Goal: Task Accomplishment & Management: Use online tool/utility

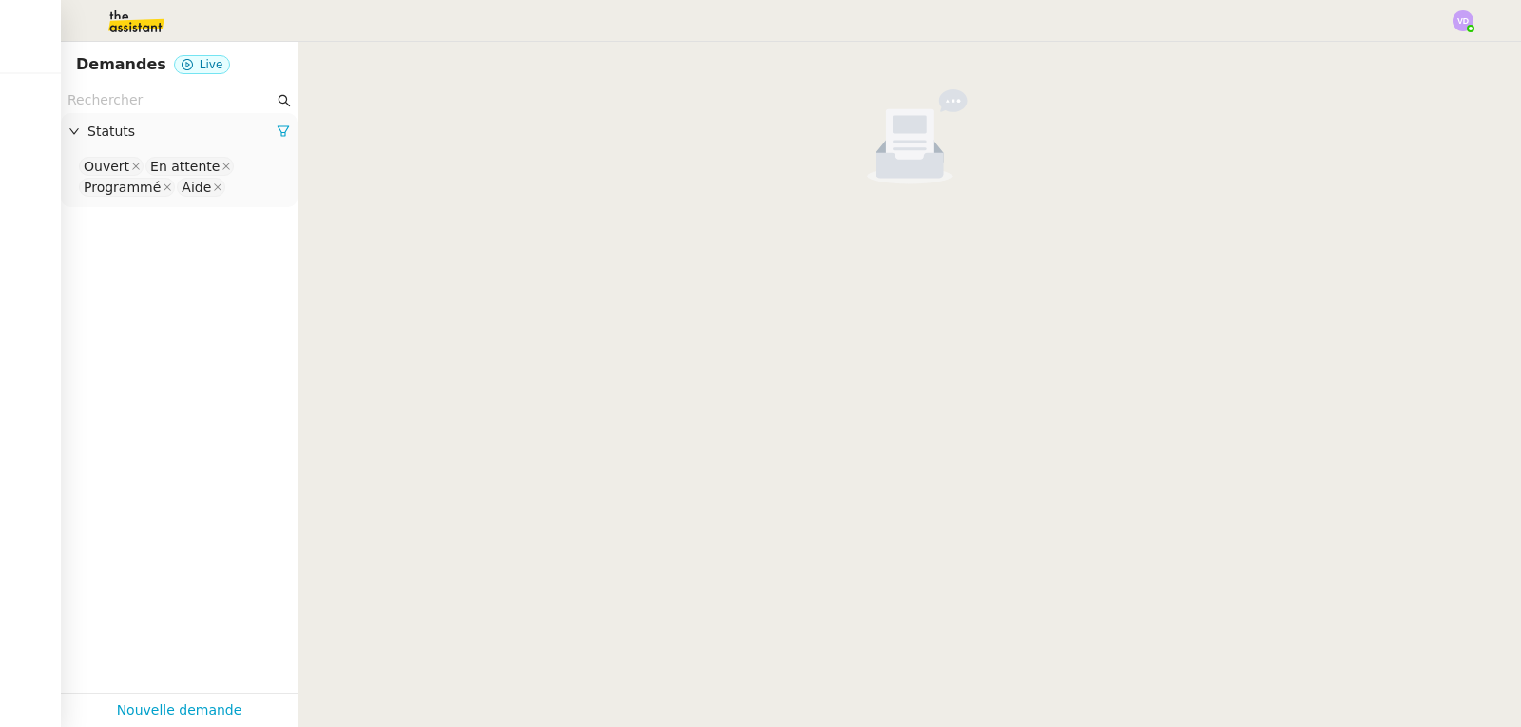
click at [1463, 27] on img at bounding box center [1463, 20] width 21 height 21
click at [1431, 63] on li "Suivi" at bounding box center [1412, 54] width 124 height 27
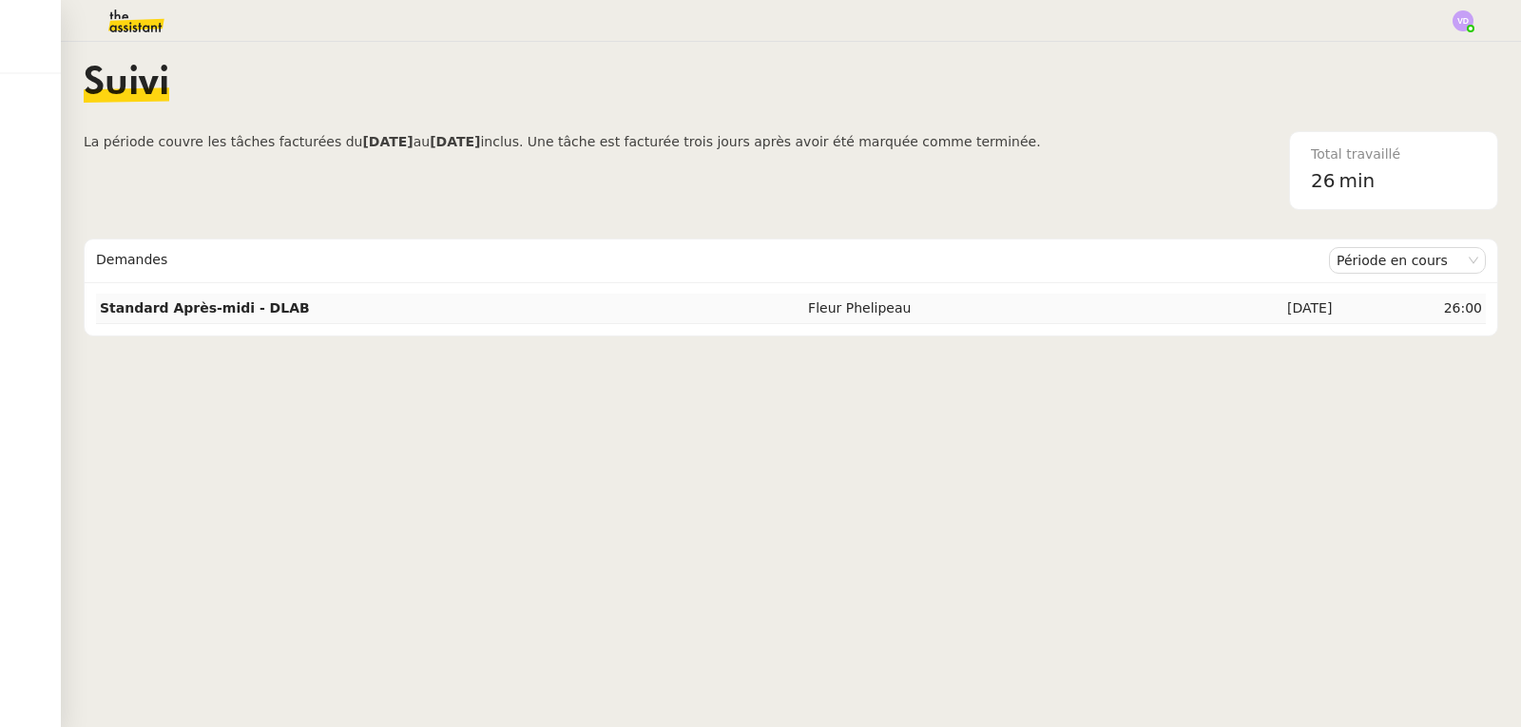
click at [580, 318] on td "Standard Après-midi - DLAB" at bounding box center [450, 309] width 708 height 30
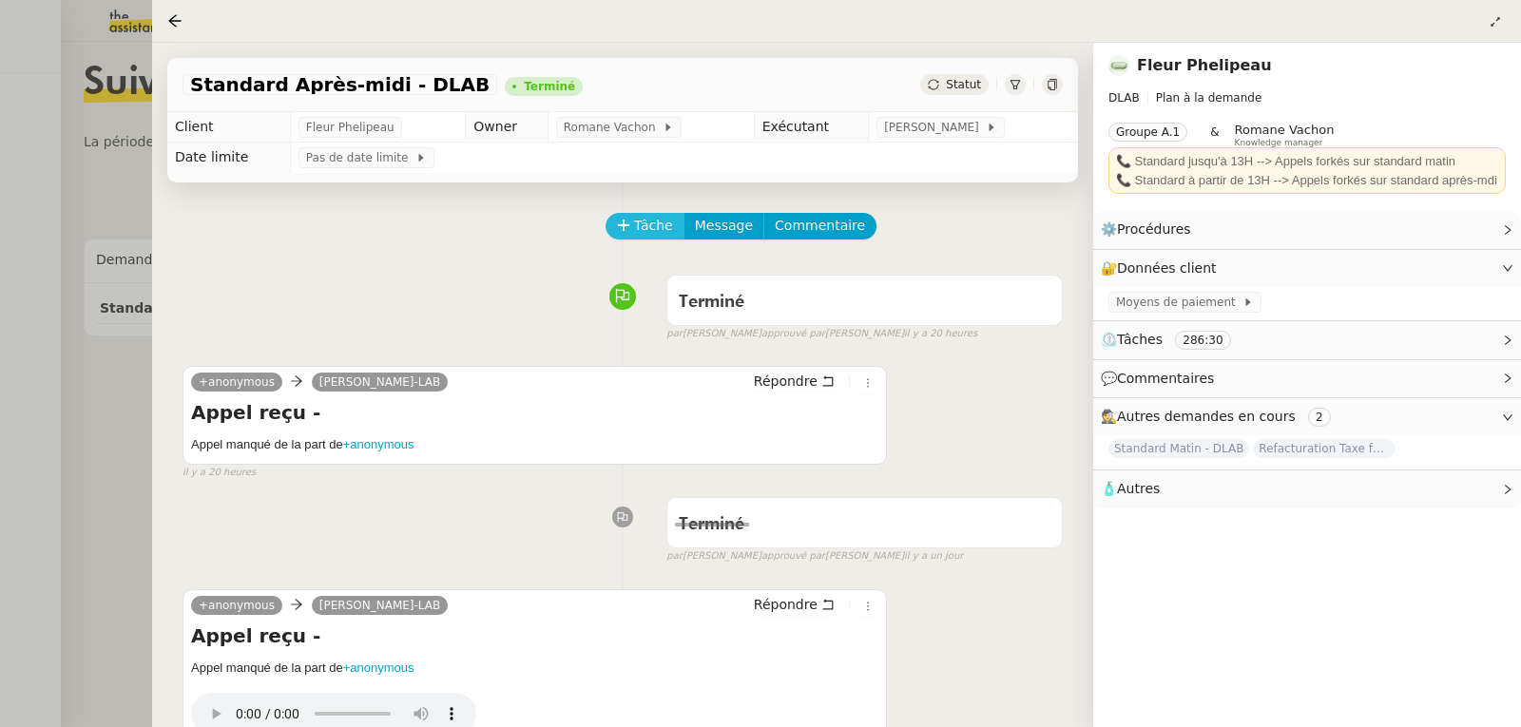
click at [663, 232] on span "Tâche" at bounding box center [653, 226] width 39 height 22
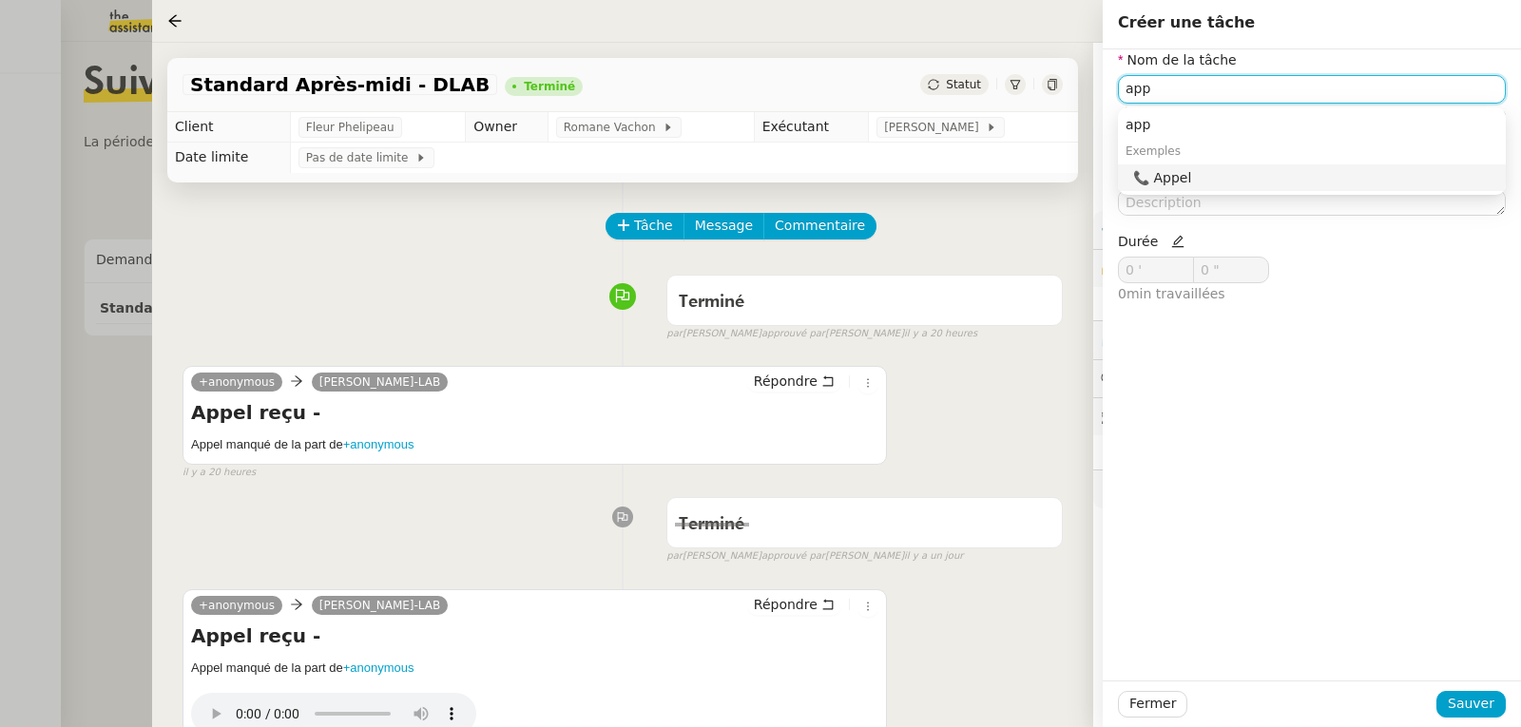
click at [1183, 176] on div "📞 Appel" at bounding box center [1315, 177] width 365 height 17
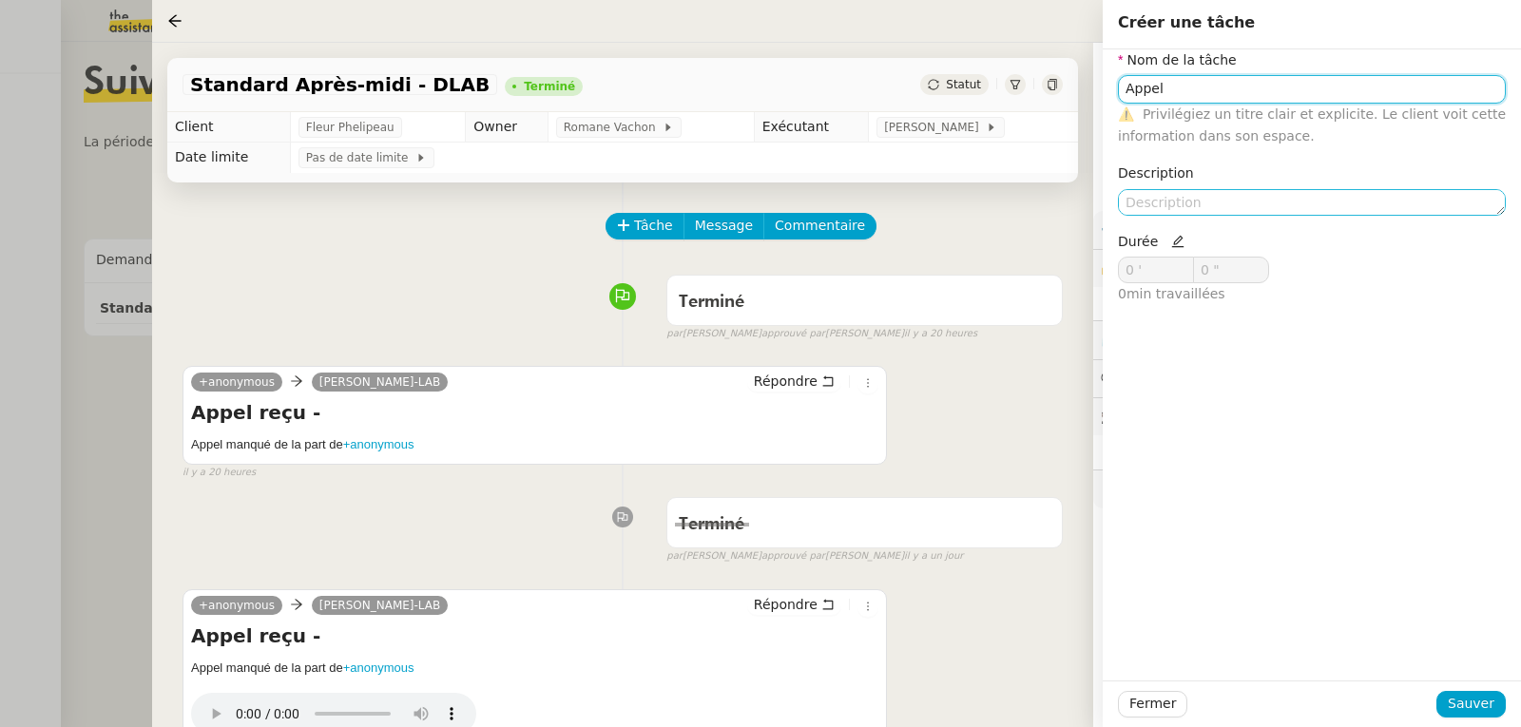
type input "Appel"
click at [1169, 195] on textarea at bounding box center [1312, 202] width 388 height 27
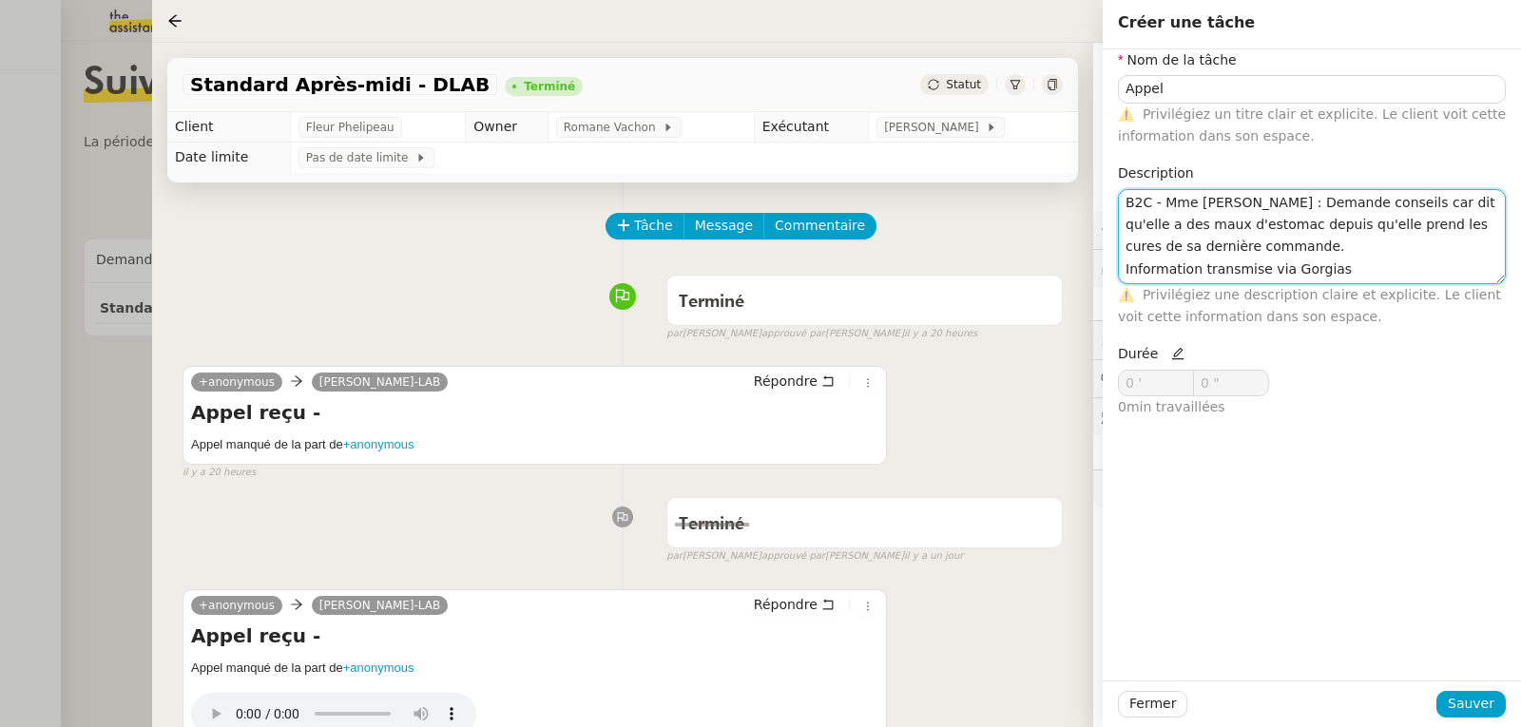
type textarea "B2C - Mme [PERSON_NAME] : Demande conseils car dit qu'elle a des maux d'estomac…"
click at [1176, 359] on icon at bounding box center [1178, 353] width 13 height 13
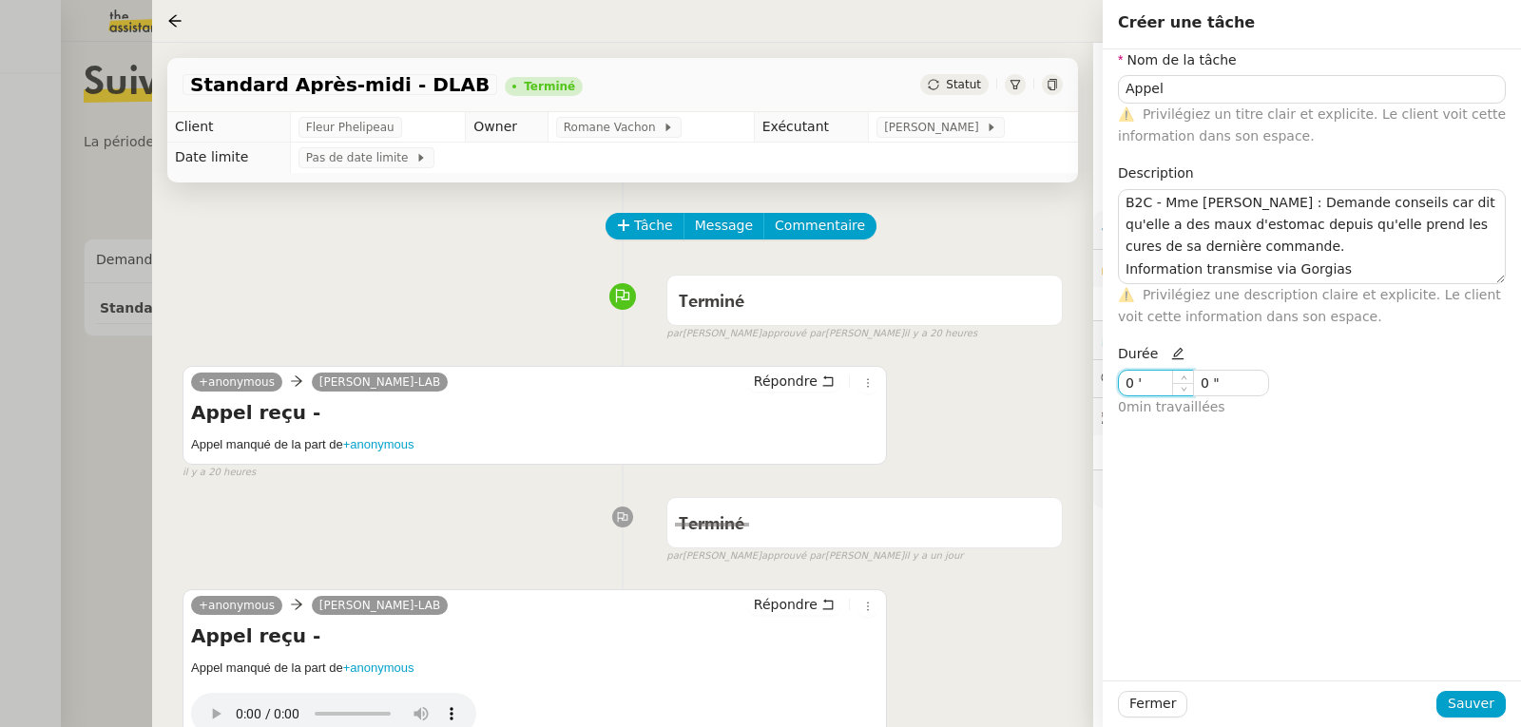
drag, startPoint x: 1163, startPoint y: 391, endPoint x: 1086, endPoint y: 397, distance: 77.2
click at [1086, 397] on app-ticket "Standard Après-midi - DLAB Terminé Statut Client Fleur Phelipeau Owner [PERSON_…" at bounding box center [836, 385] width 1369 height 685
type input "3 '"
click at [1474, 706] on span "Sauver" at bounding box center [1471, 704] width 47 height 22
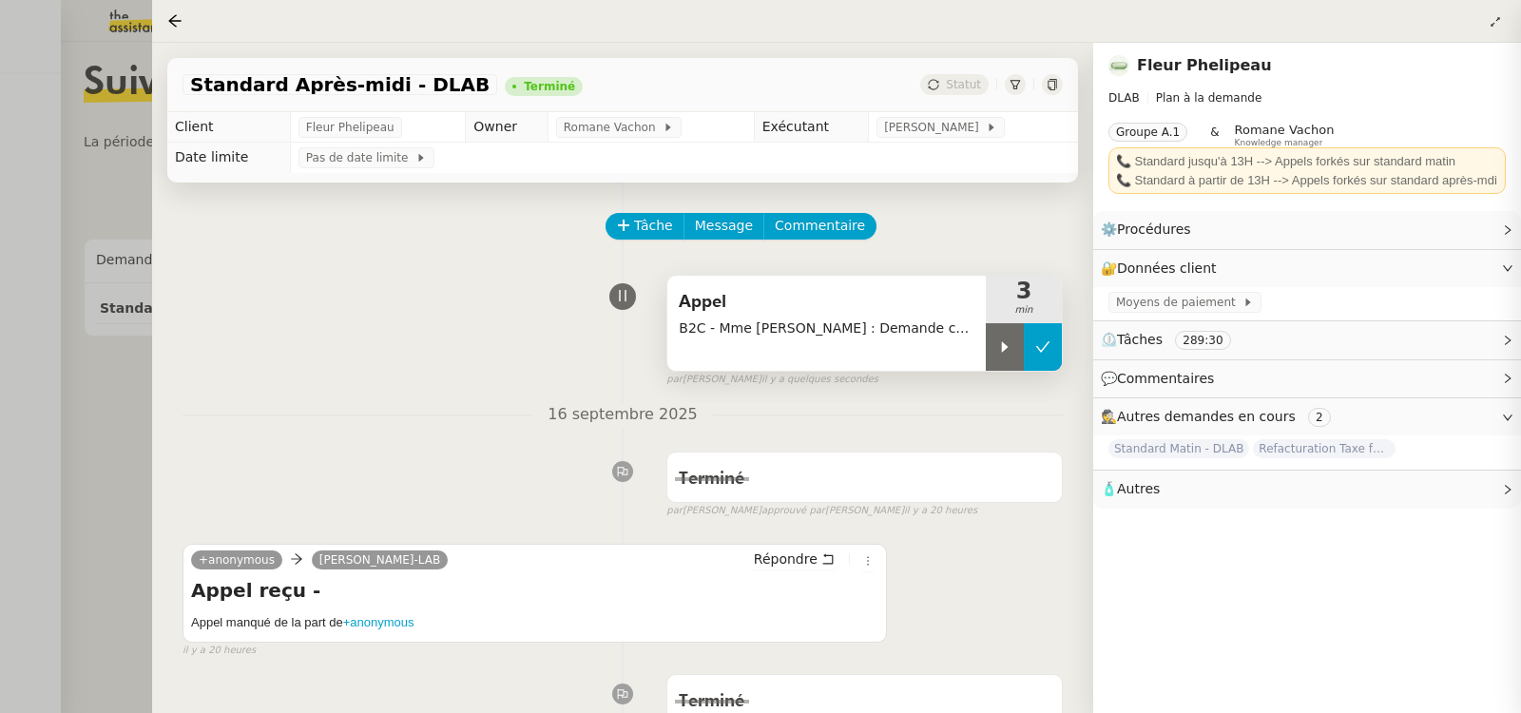
click at [1042, 361] on button at bounding box center [1043, 347] width 38 height 48
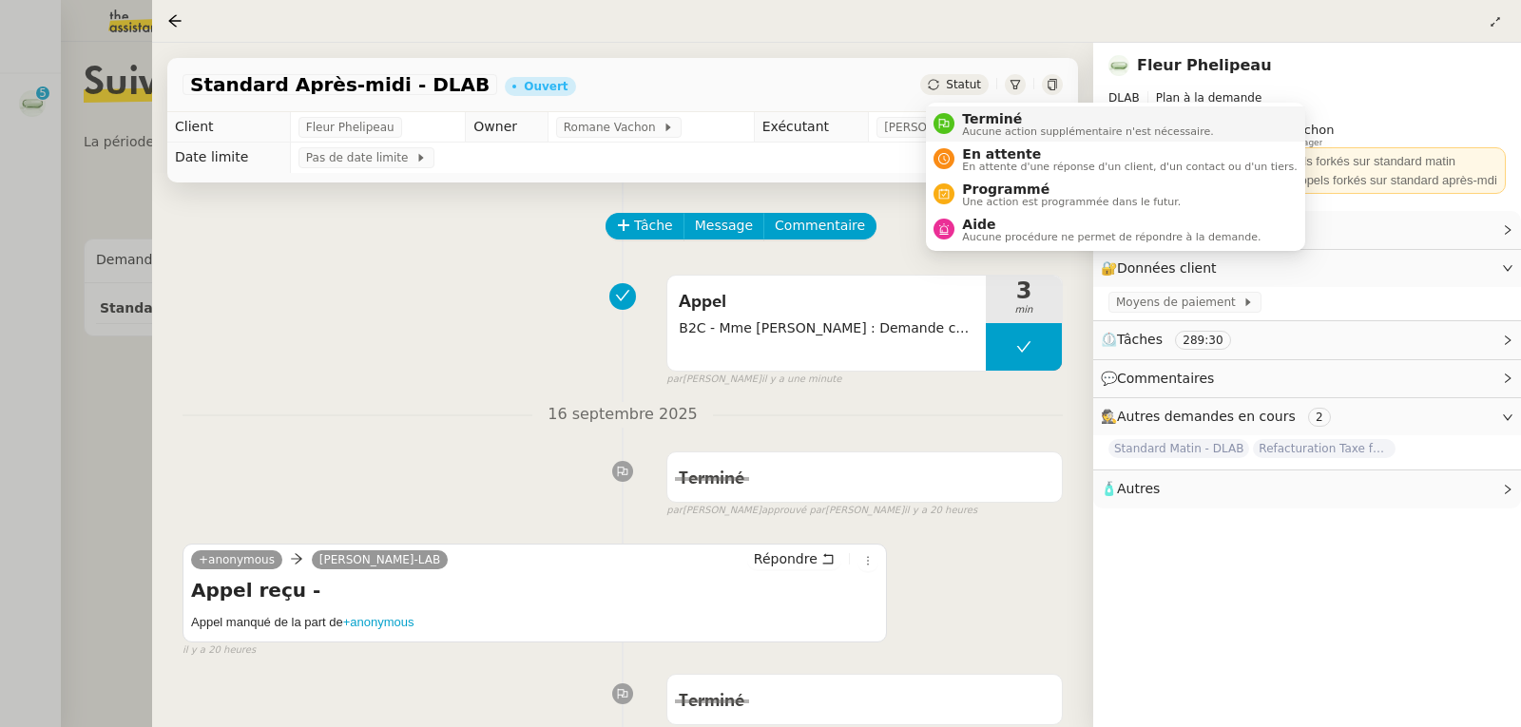
click at [977, 115] on span "Terminé" at bounding box center [1087, 118] width 251 height 15
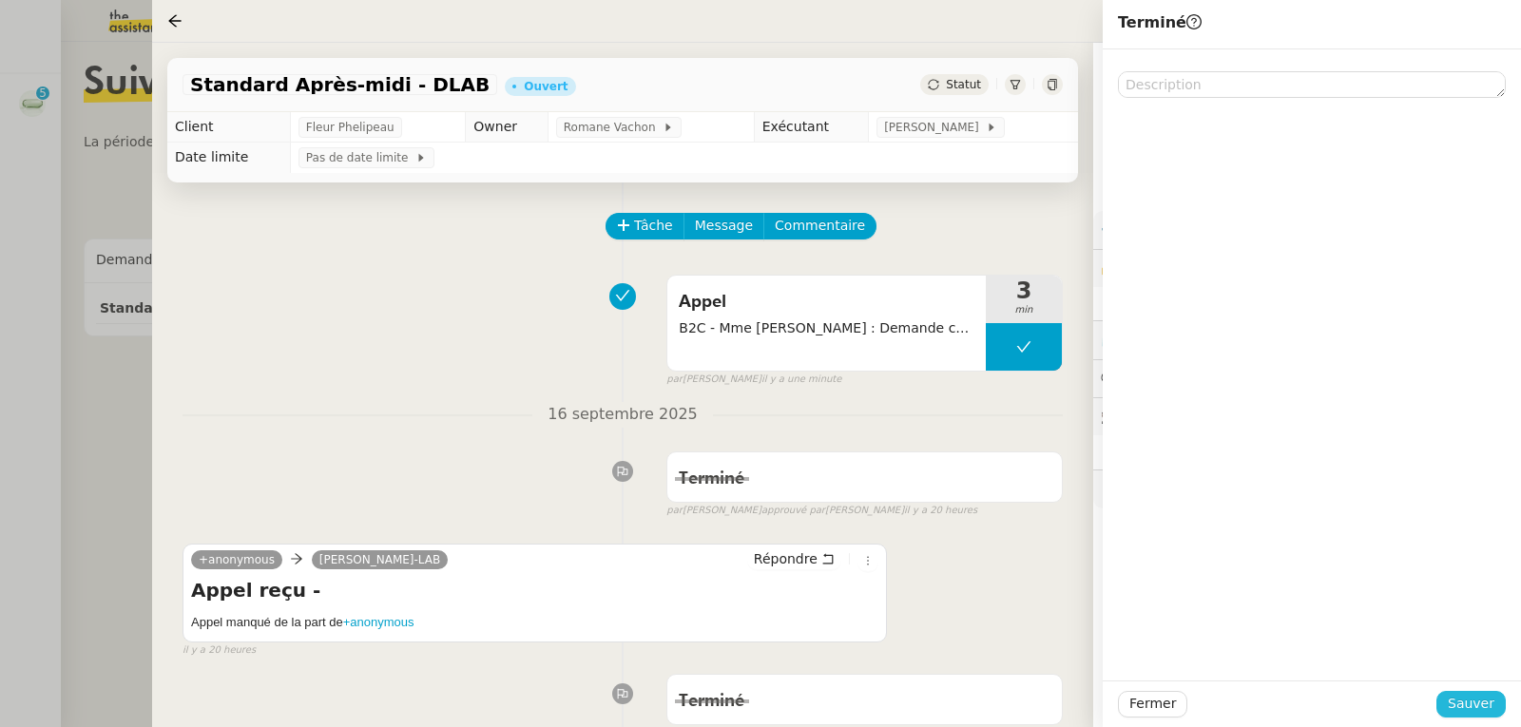
click at [1462, 697] on span "Sauver" at bounding box center [1471, 704] width 47 height 22
